Goal: Check status: Check status

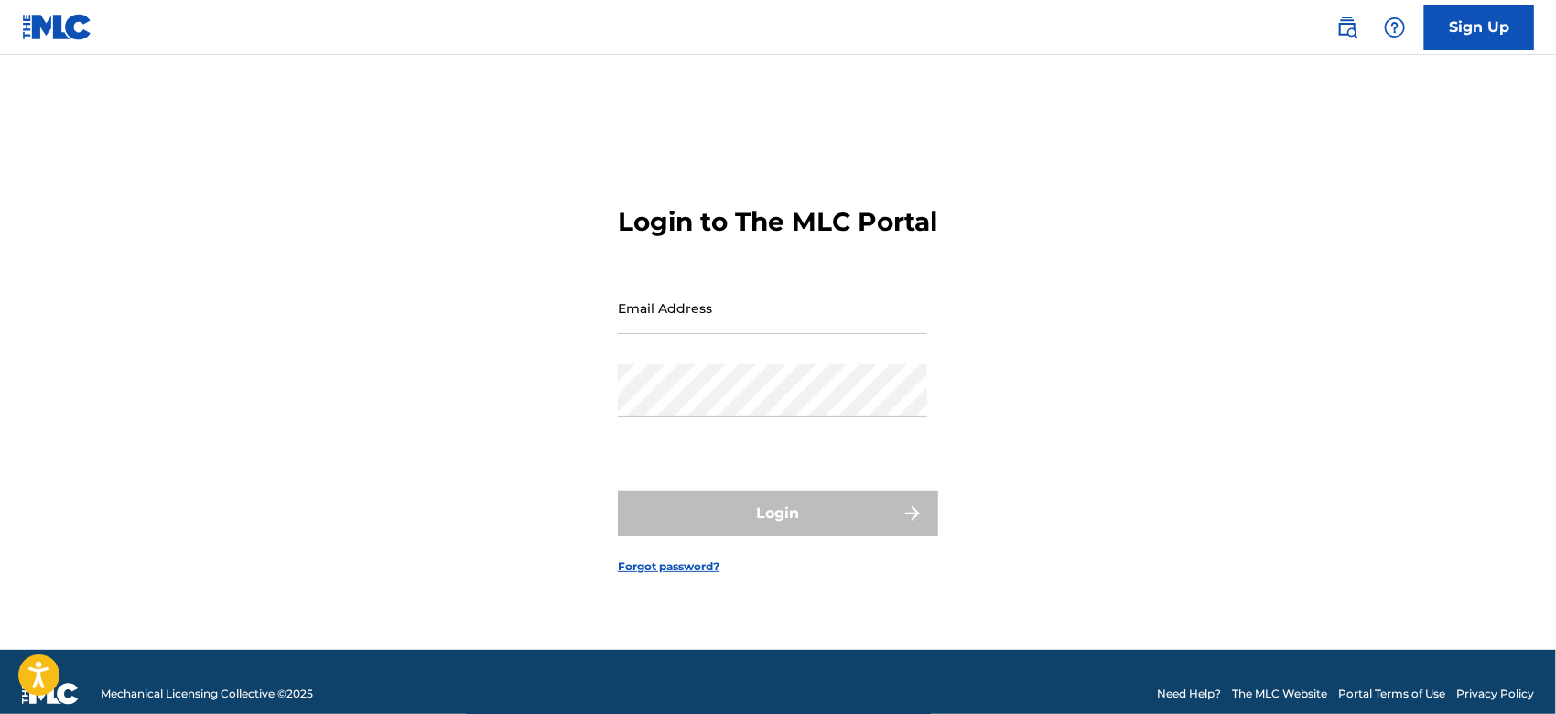
click at [710, 334] on input "Email Address" at bounding box center [772, 308] width 309 height 52
type input "[EMAIL_ADDRESS][DOMAIN_NAME]"
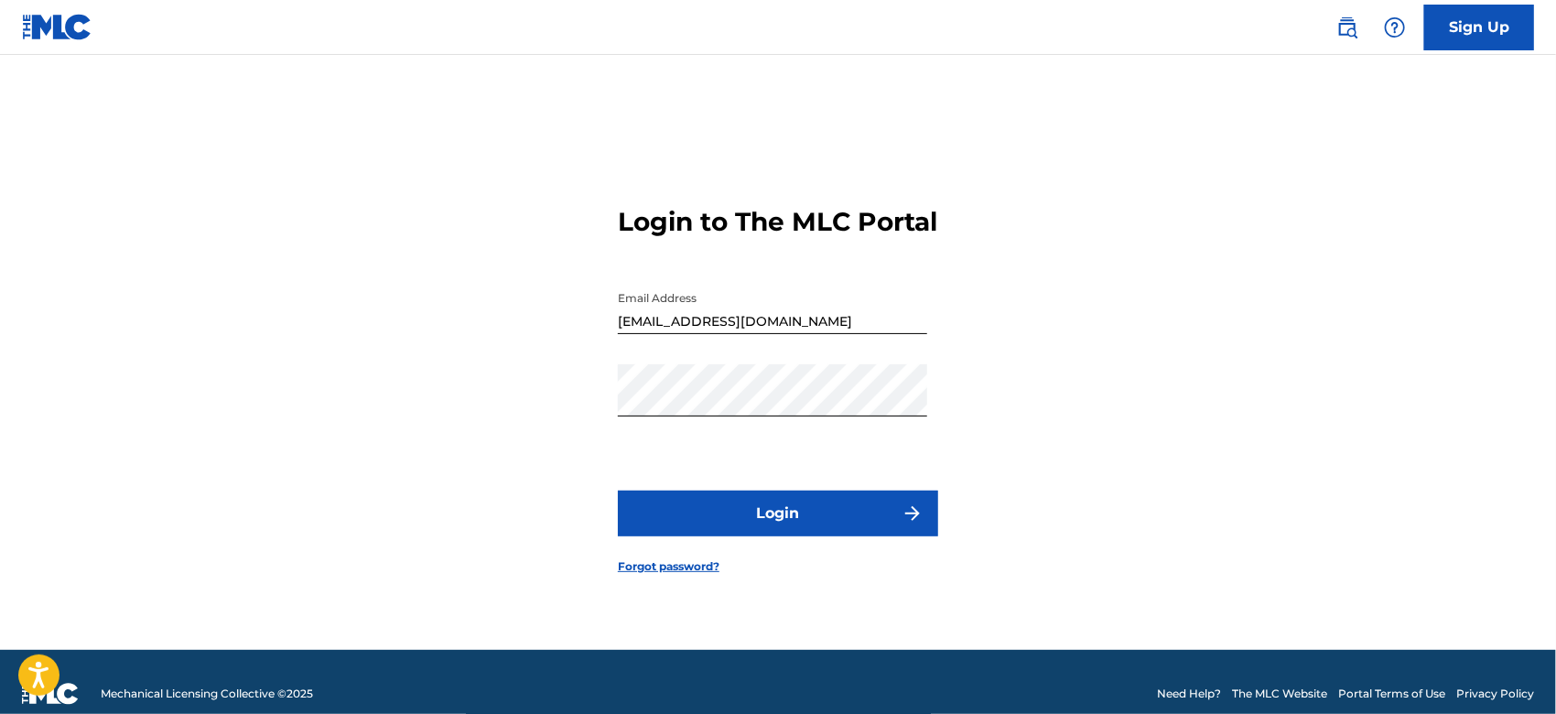
click at [755, 536] on button "Login" at bounding box center [778, 513] width 320 height 46
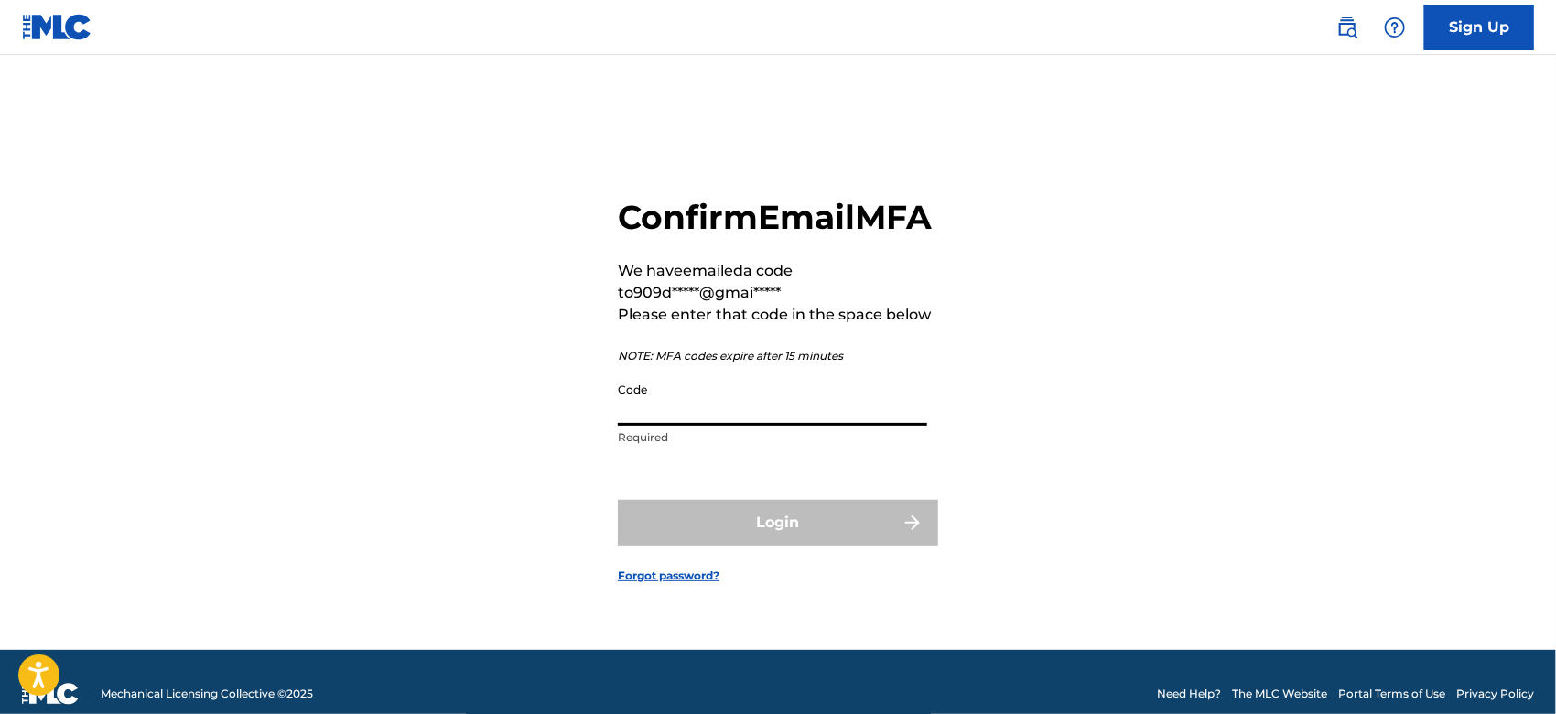
click at [683, 424] on input "Code" at bounding box center [772, 399] width 309 height 52
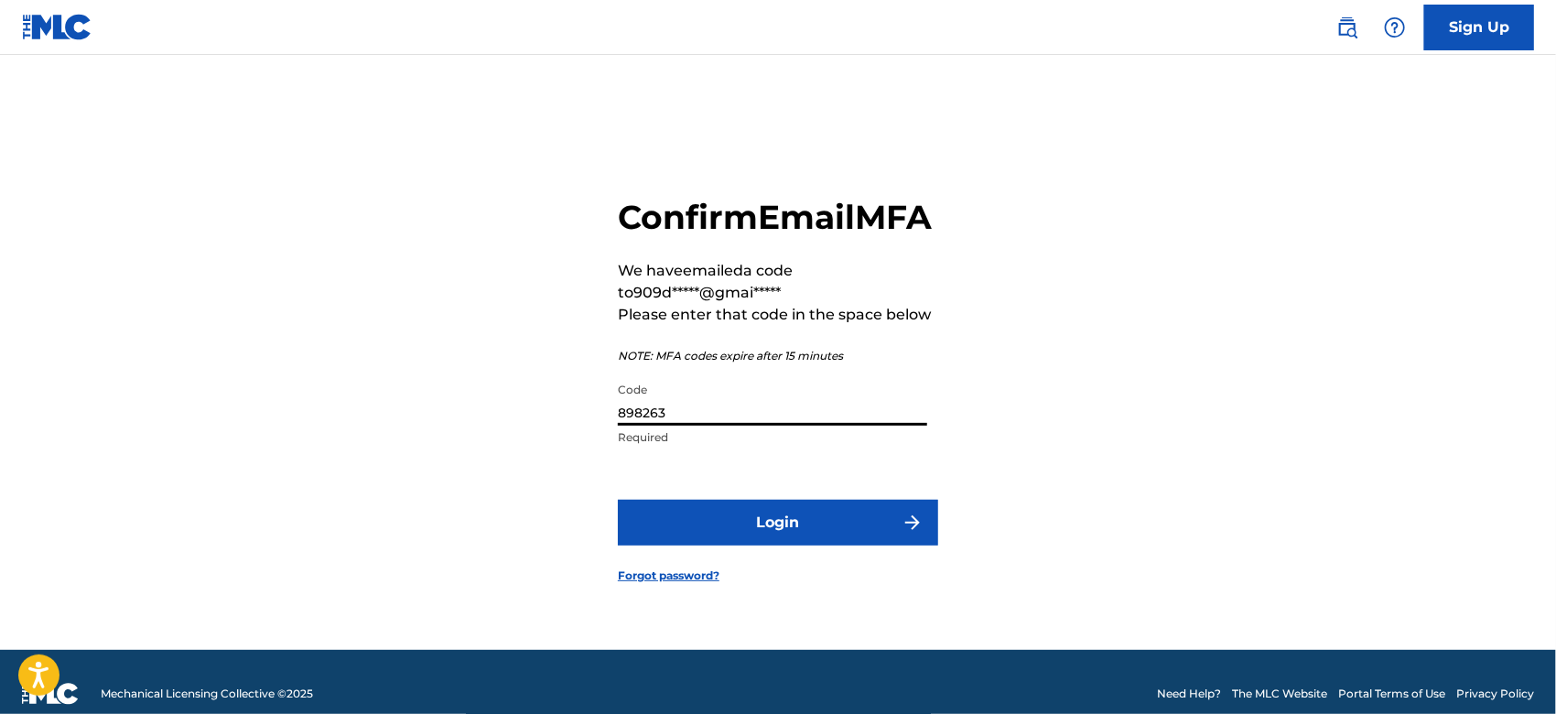
type input "898263"
click at [618, 500] on button "Login" at bounding box center [778, 523] width 320 height 46
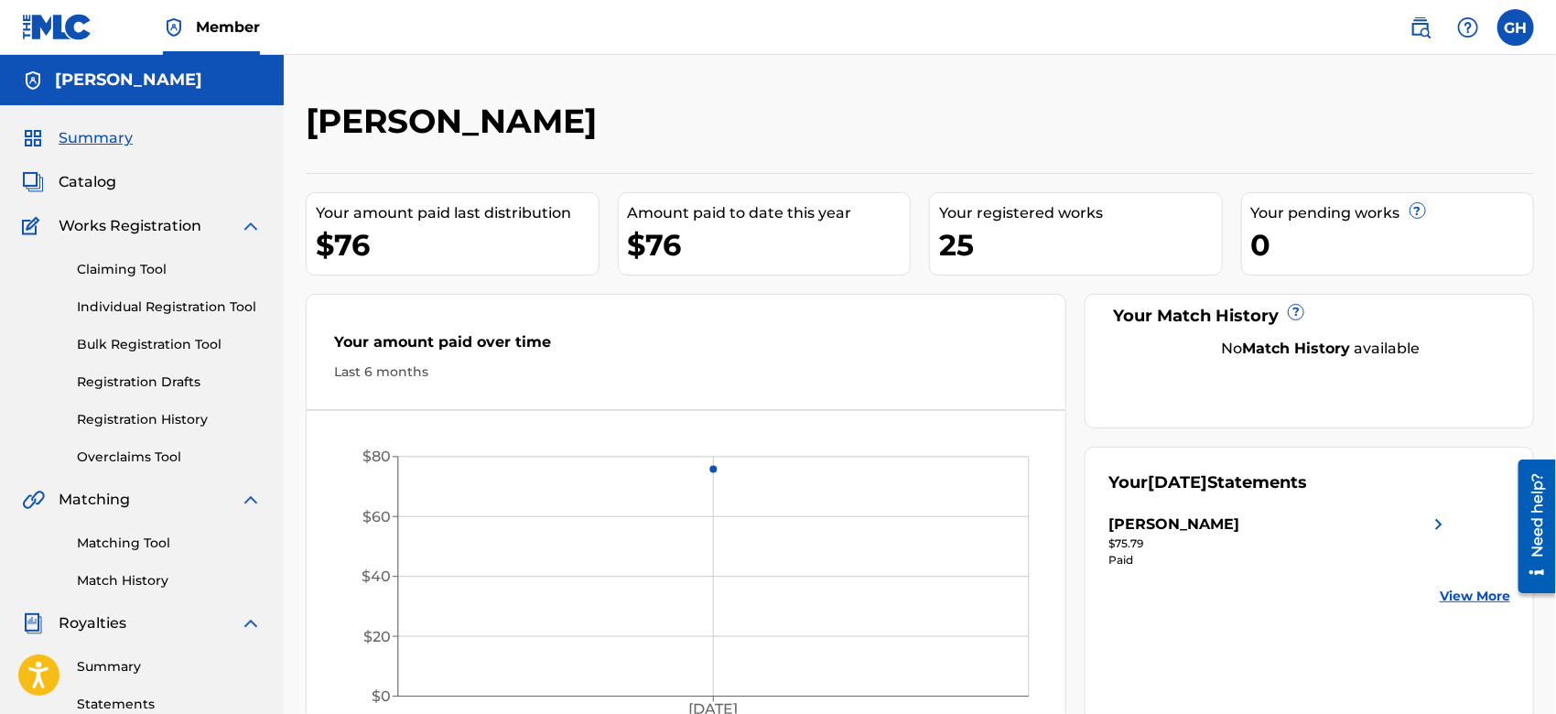
click at [123, 577] on link "Match History" at bounding box center [169, 580] width 185 height 19
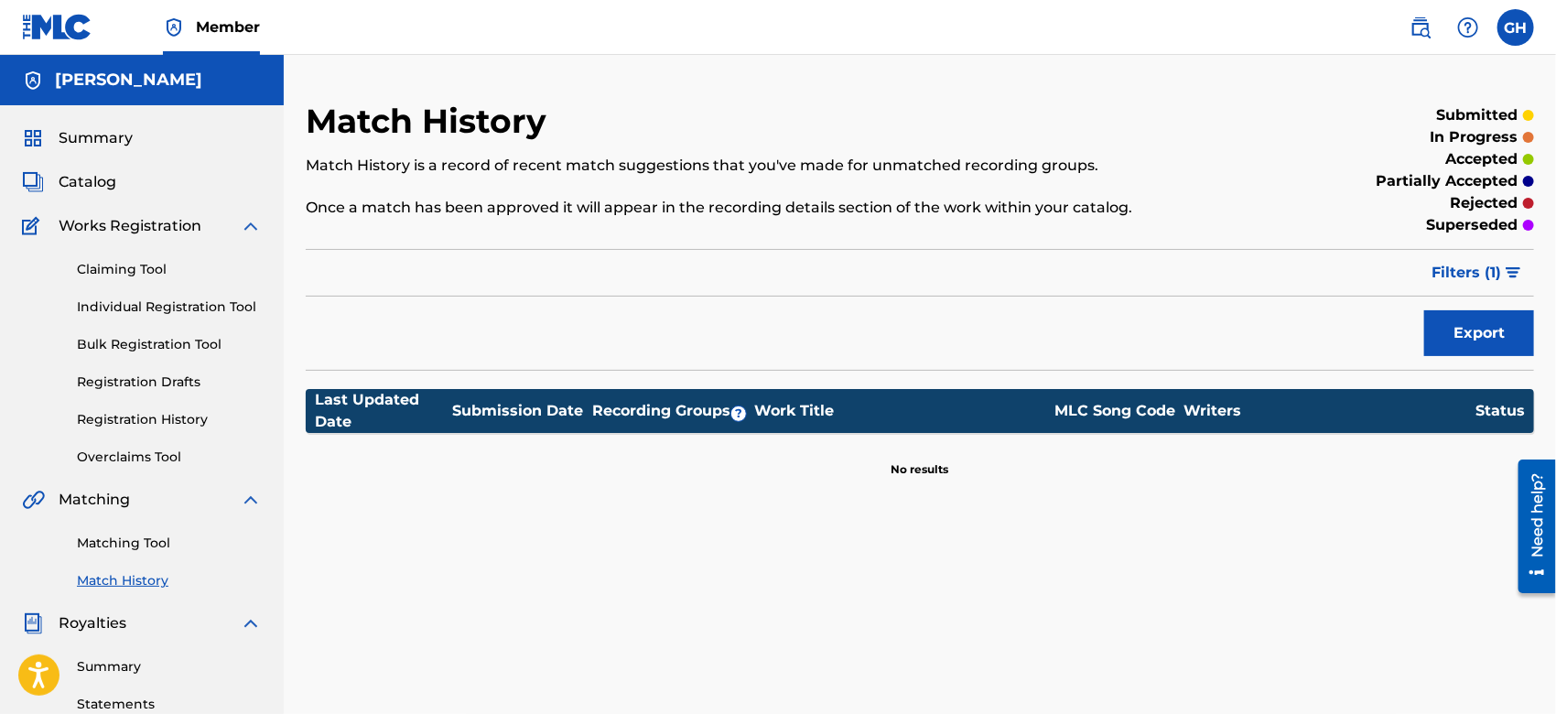
click at [129, 416] on link "Registration History" at bounding box center [169, 419] width 185 height 19
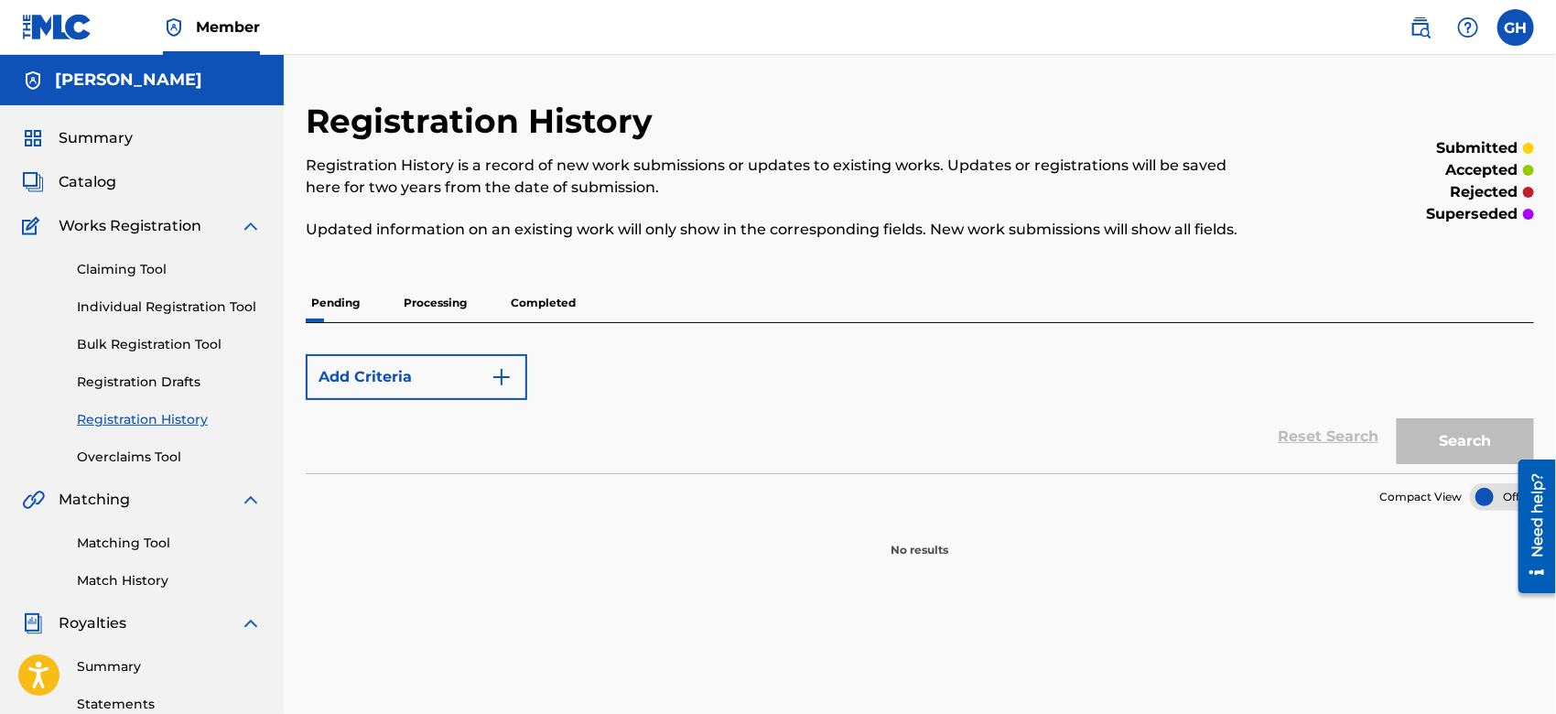
click at [541, 296] on p "Completed" at bounding box center [543, 303] width 76 height 38
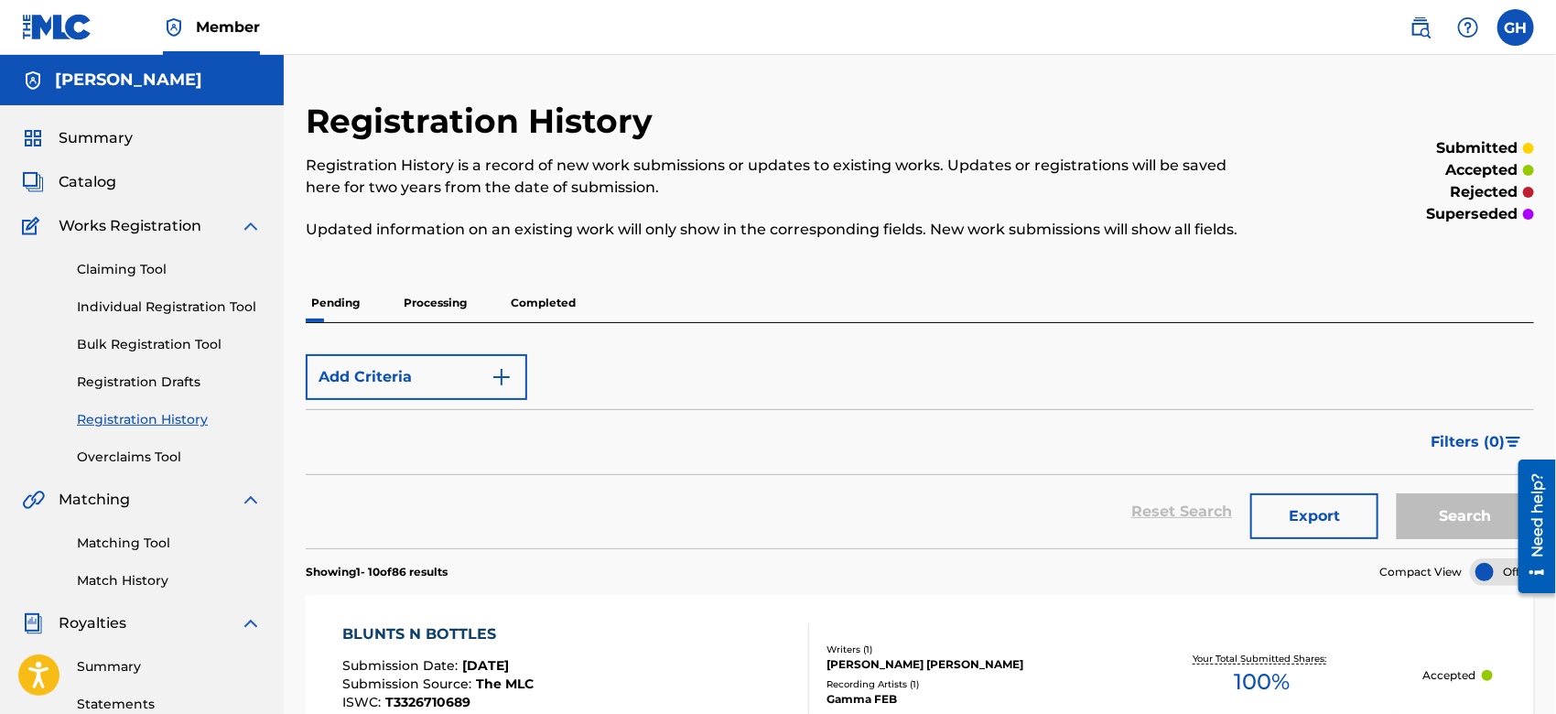
click at [450, 296] on p "Processing" at bounding box center [435, 303] width 74 height 38
